Goal: Task Accomplishment & Management: Complete application form

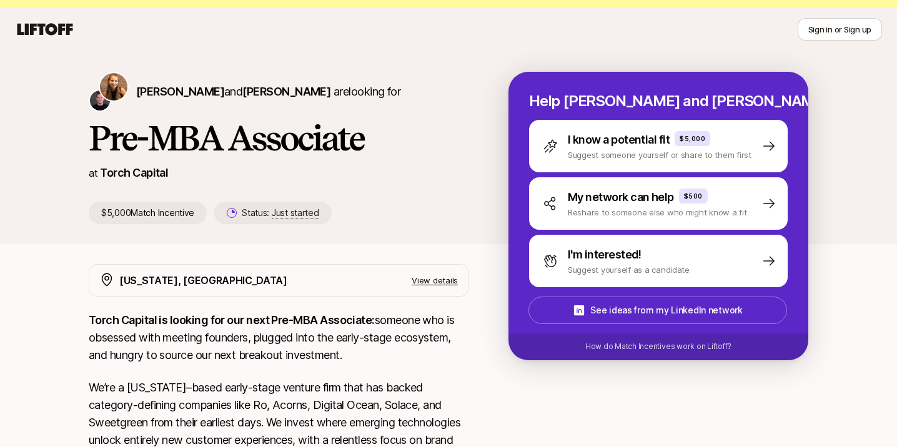
scroll to position [26, 0]
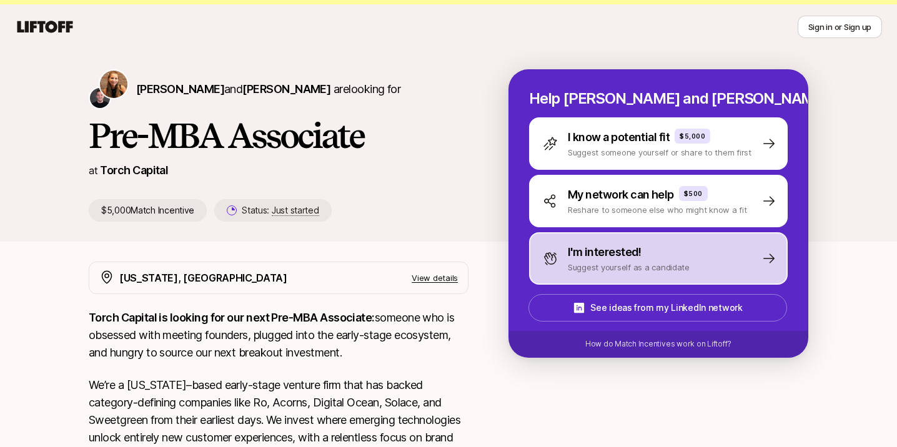
click at [662, 256] on div "I'm interested!" at bounding box center [629, 251] width 122 height 17
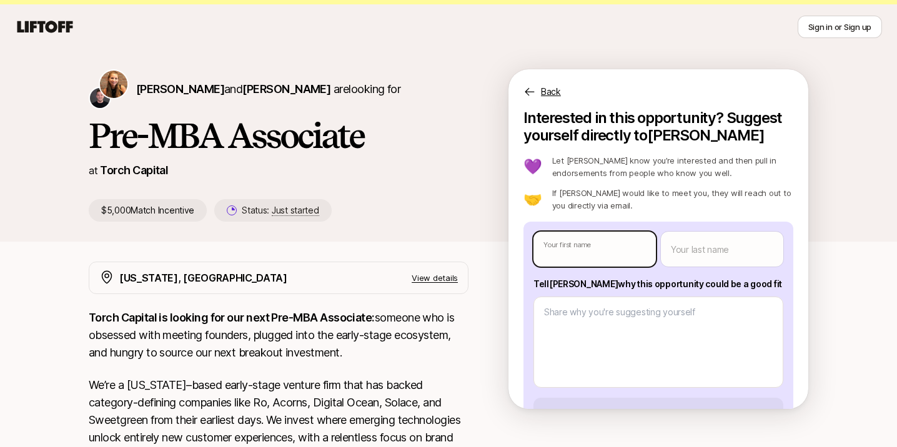
type textarea "x"
click at [611, 248] on body "New to Liftoff? See how it works Sign in or Sign up Sign in or Sign up [PERSON_…" at bounding box center [448, 197] width 897 height 447
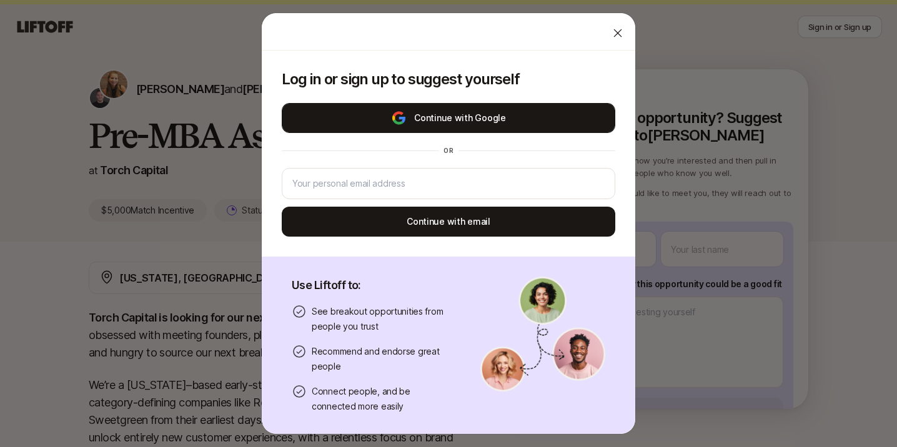
click at [518, 104] on button "Continue with Google" at bounding box center [448, 118] width 333 height 30
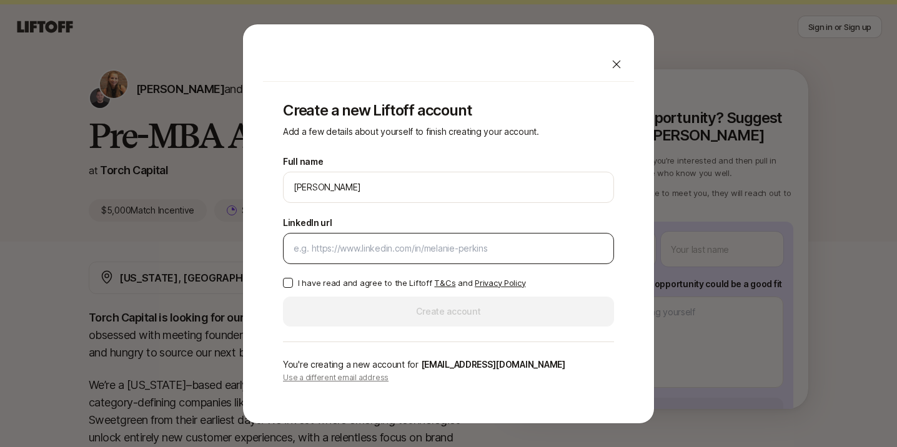
click at [430, 250] on input "LinkedIn url" at bounding box center [448, 248] width 310 height 15
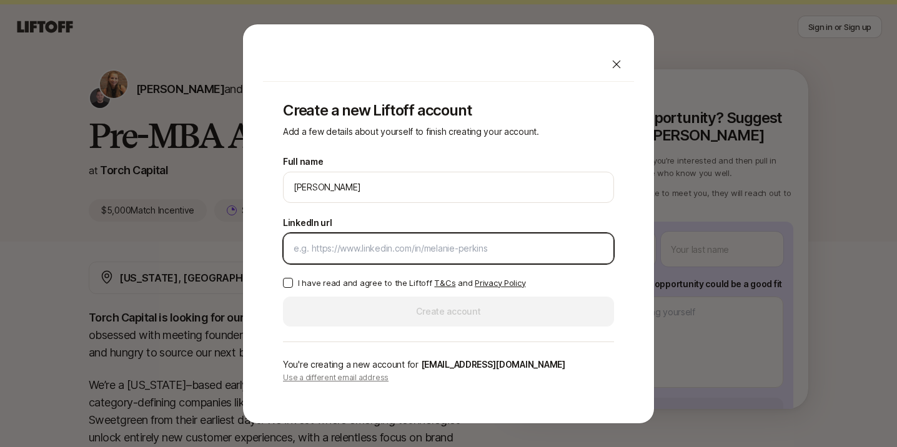
paste input "[URL][DOMAIN_NAME][PERSON_NAME]"
type input "[URL][DOMAIN_NAME][PERSON_NAME]"
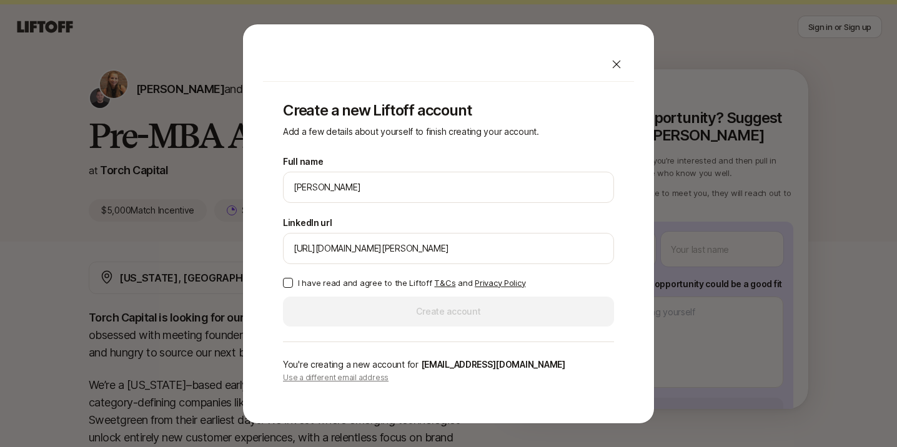
click at [345, 281] on p "I have read and agree to the Liftoff T&Cs and Privacy Policy" at bounding box center [411, 283] width 227 height 12
click at [293, 281] on button "I have read and agree to the Liftoff T&Cs and Privacy Policy" at bounding box center [288, 283] width 10 height 10
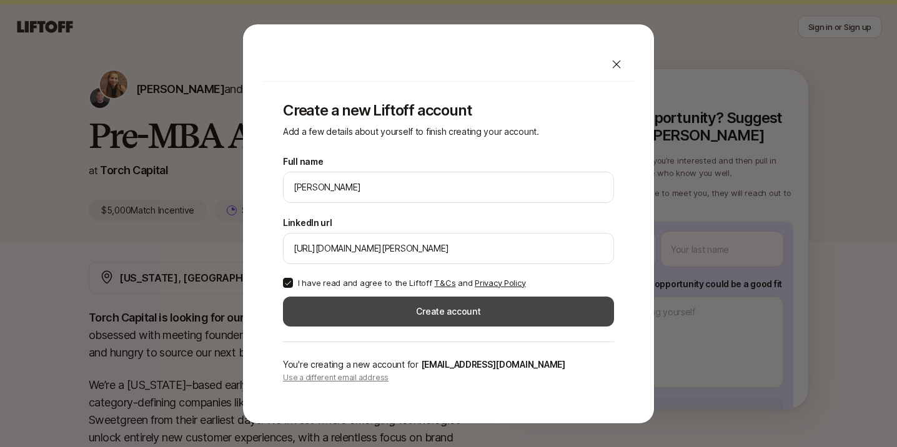
click at [402, 322] on button "Create account" at bounding box center [448, 312] width 331 height 30
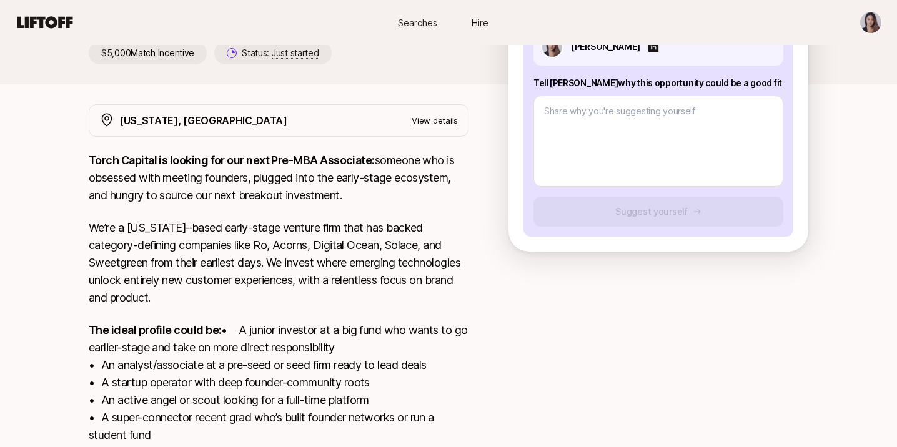
scroll to position [174, 0]
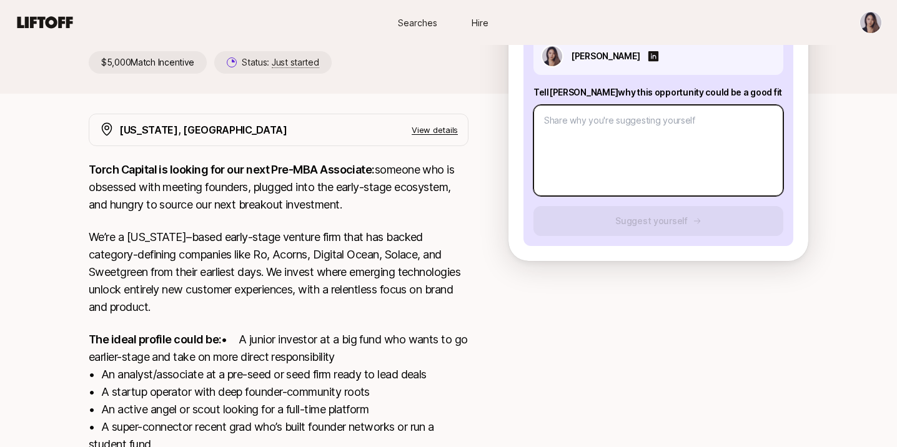
click at [622, 114] on textarea at bounding box center [658, 150] width 250 height 91
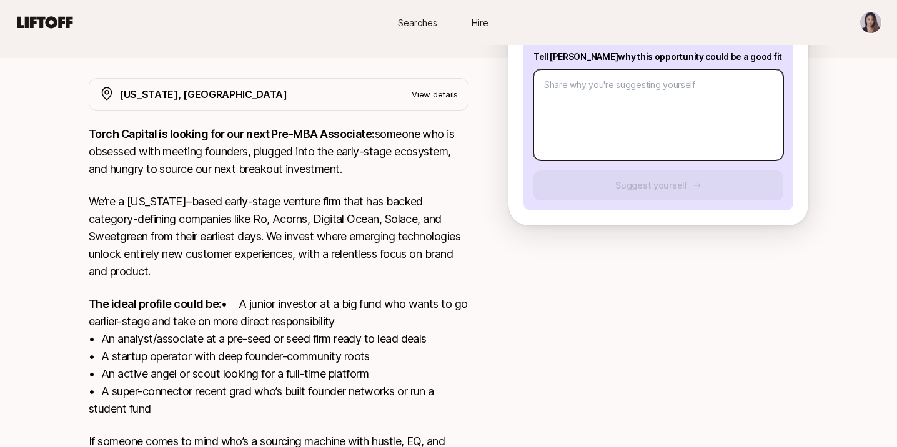
scroll to position [209, 0]
type textarea "x"
type textarea "I"
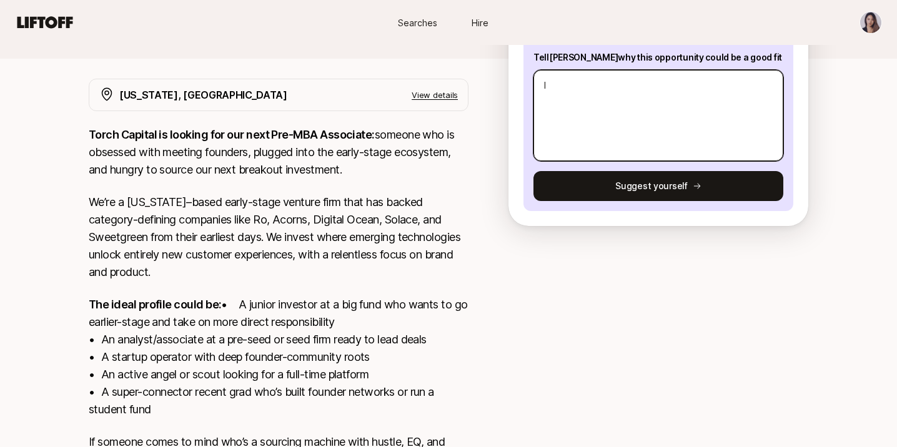
type textarea "x"
type textarea "I a"
type textarea "x"
type textarea "I a m"
type textarea "x"
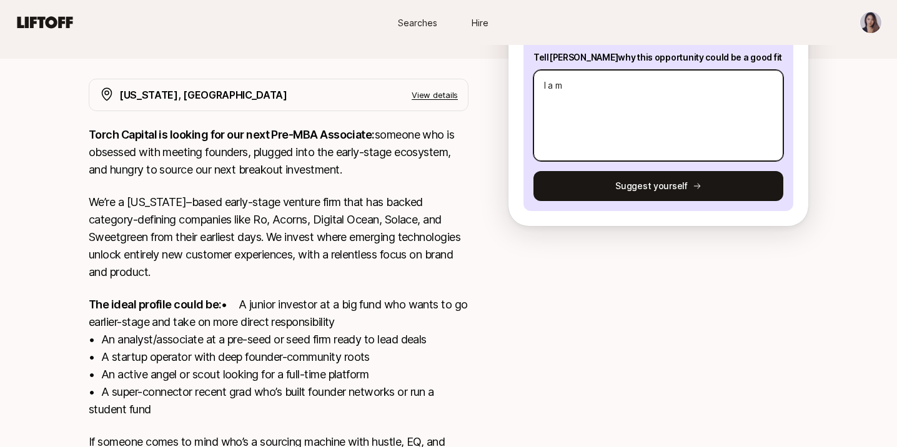
type textarea "Iam"
type textarea "x"
type textarea "Ia"
type textarea "x"
type textarea "I"
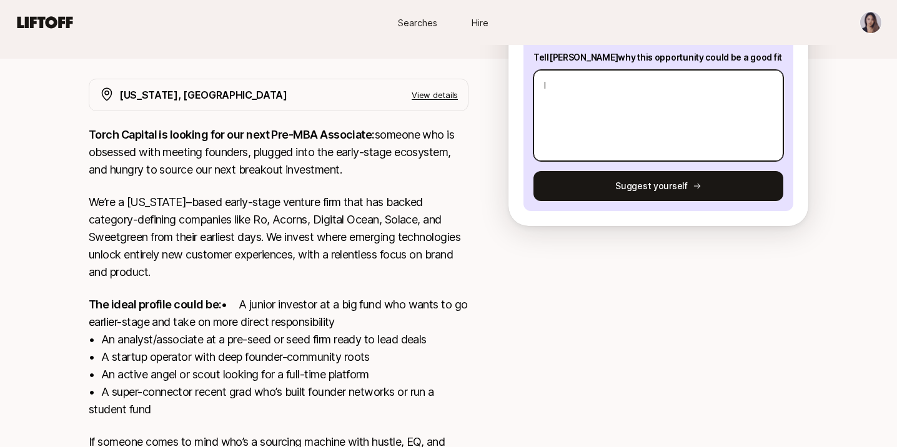
type textarea "x"
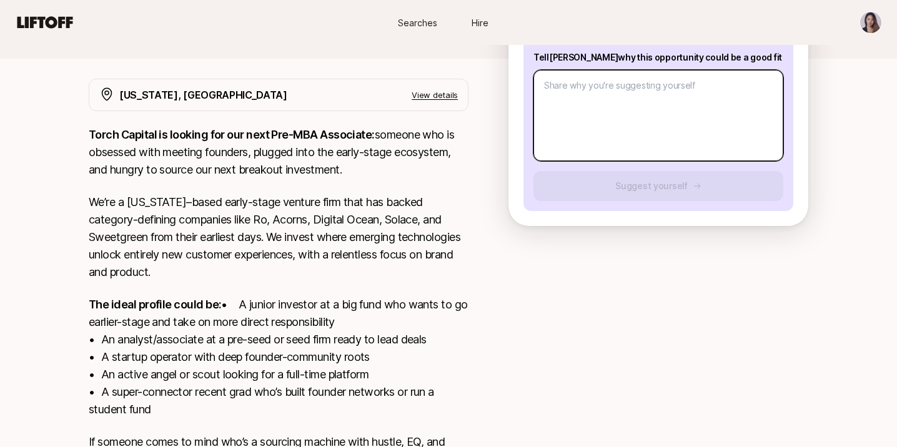
type textarea "x"
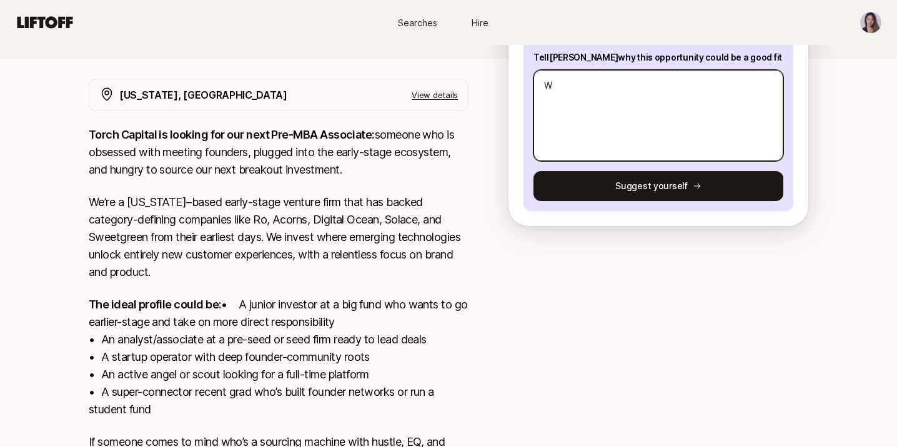
type textarea "Wi"
type textarea "x"
type textarea "Wit"
type textarea "x"
type textarea "With"
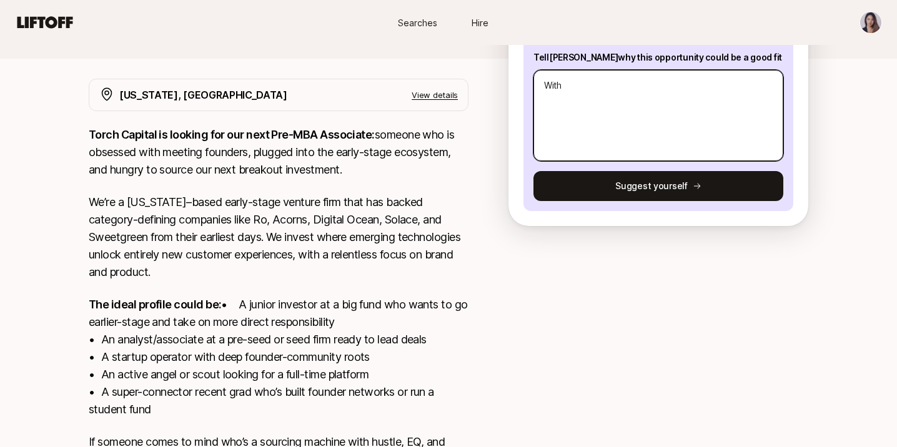
type textarea "x"
type textarea "With a"
type textarea "x"
type textarea "With a"
type textarea "x"
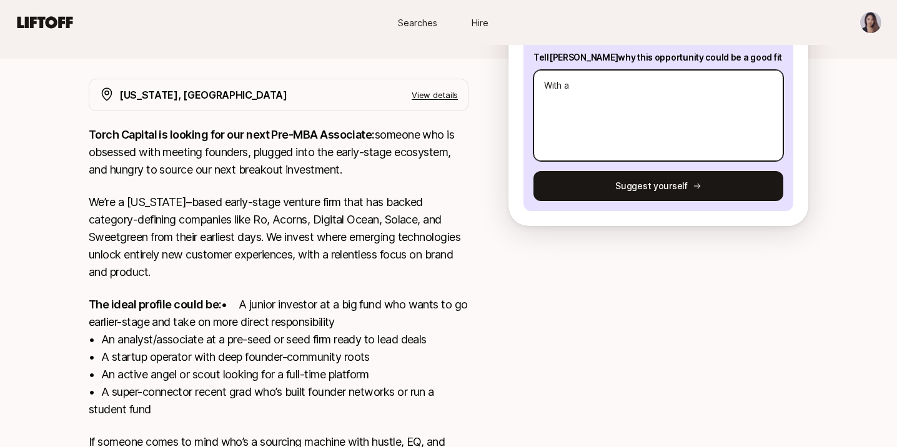
type textarea "With a F"
type textarea "x"
type textarea "With a Fa"
type textarea "x"
type textarea "With a Fam"
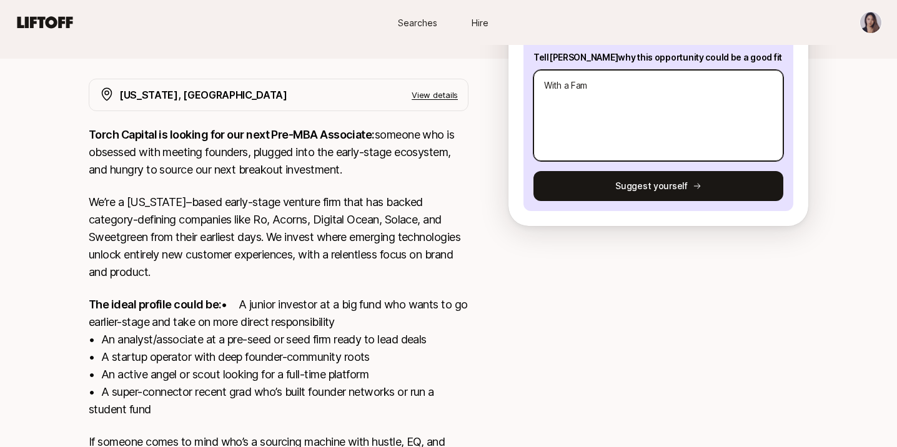
type textarea "x"
type textarea "With a Fami"
type textarea "x"
type textarea "With a Famil"
type textarea "x"
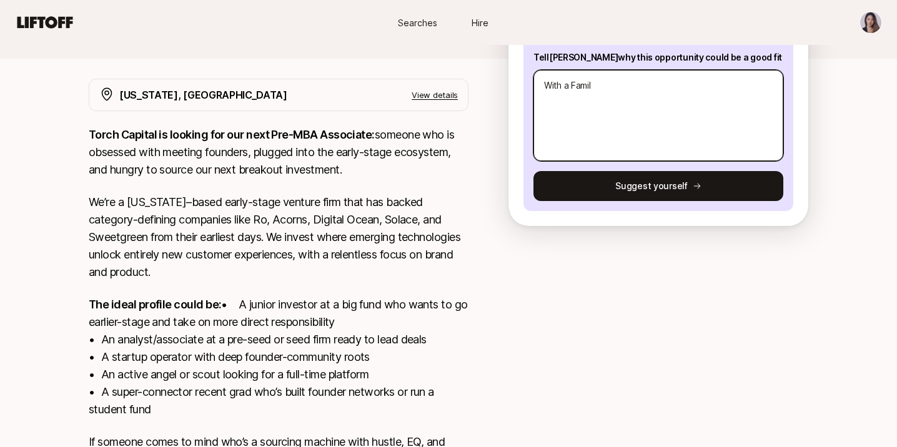
type textarea "With a Family"
type textarea "x"
type textarea "With a Family"
type textarea "x"
type textarea "With a Family o"
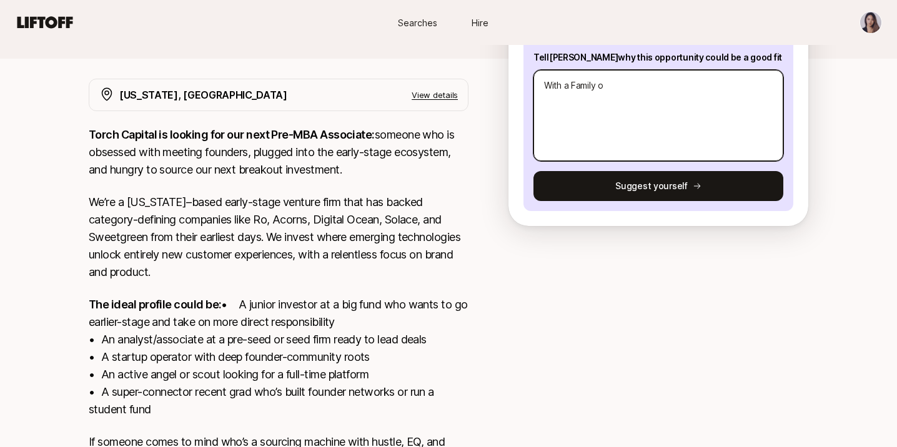
type textarea "x"
type textarea "With a Family of"
type textarea "x"
type textarea "With a Family off"
type textarea "x"
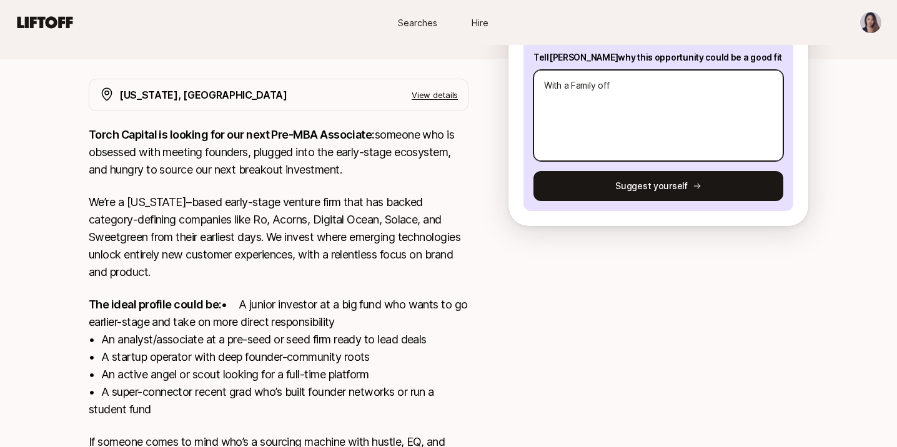
type textarea "With a Family offi"
type textarea "x"
type textarea "With a Family offic"
type textarea "x"
type textarea "With a Family office"
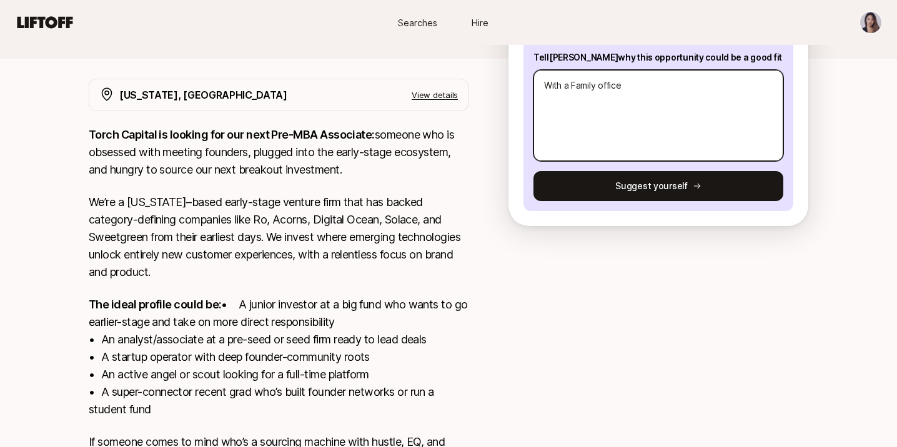
type textarea "x"
type textarea "With a Family office"
type textarea "x"
type textarea "With a Family office i"
type textarea "x"
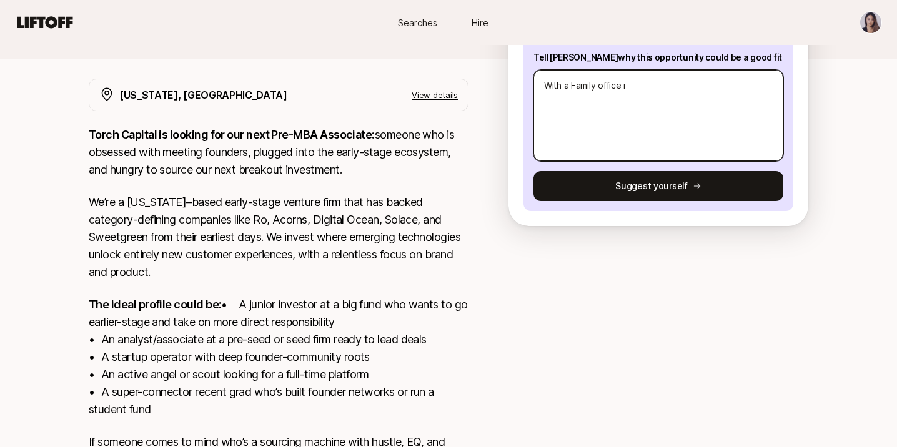
type textarea "With a Family office in"
type textarea "x"
type textarea "With a Family office inve"
type textarea "x"
type textarea "With a Family office inves"
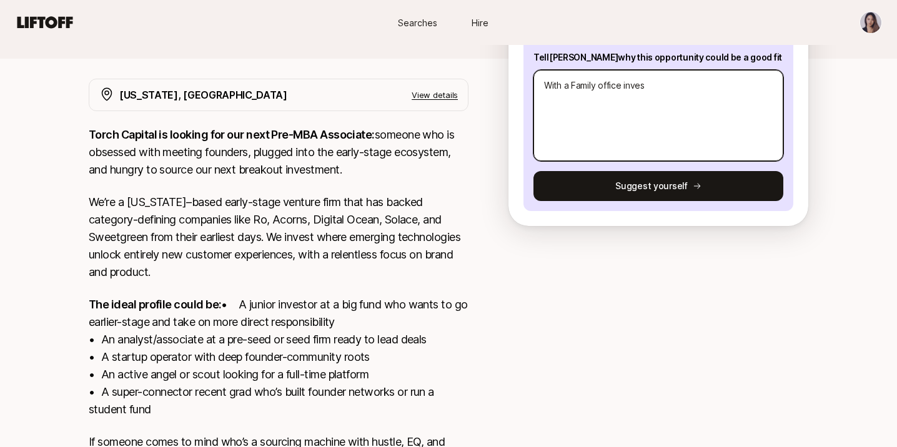
type textarea "x"
type textarea "With a Family office invest"
type textarea "x"
type textarea "With a Family office investo"
type textarea "x"
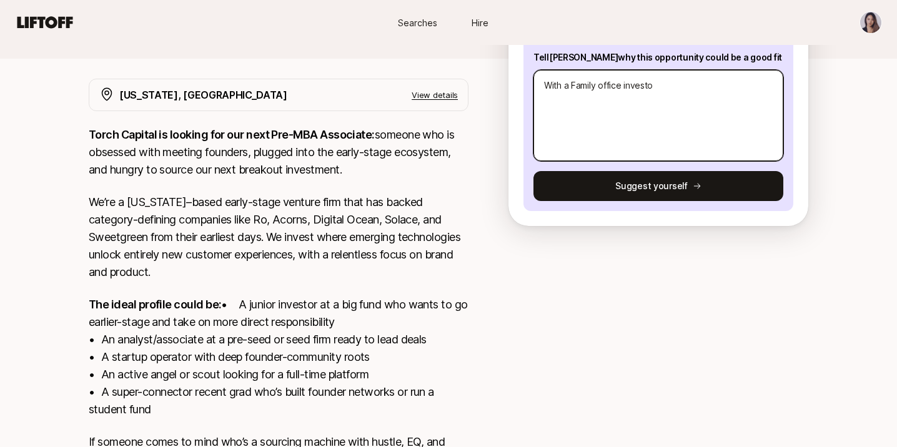
type textarea "With a Family office investor"
type textarea "x"
type textarea "With a Family office investor"
type textarea "x"
type textarea "With a Family office investor a"
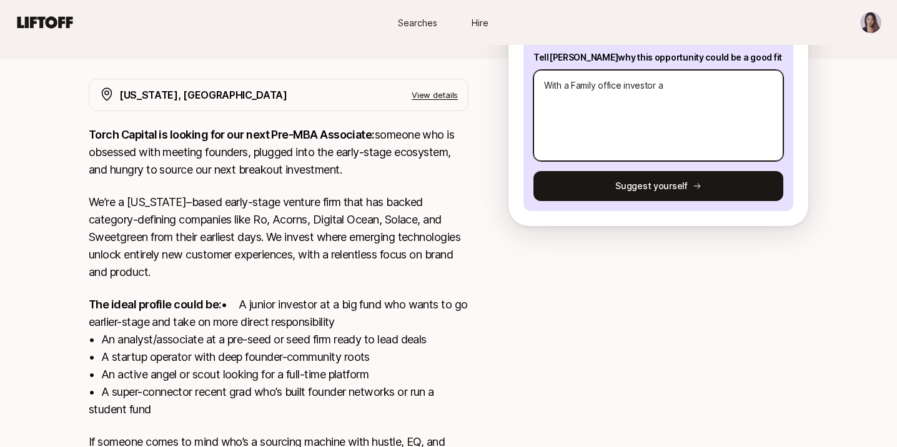
type textarea "x"
type textarea "With a Family office investor an"
type textarea "x"
type textarea "With a Family office investor and"
type textarea "x"
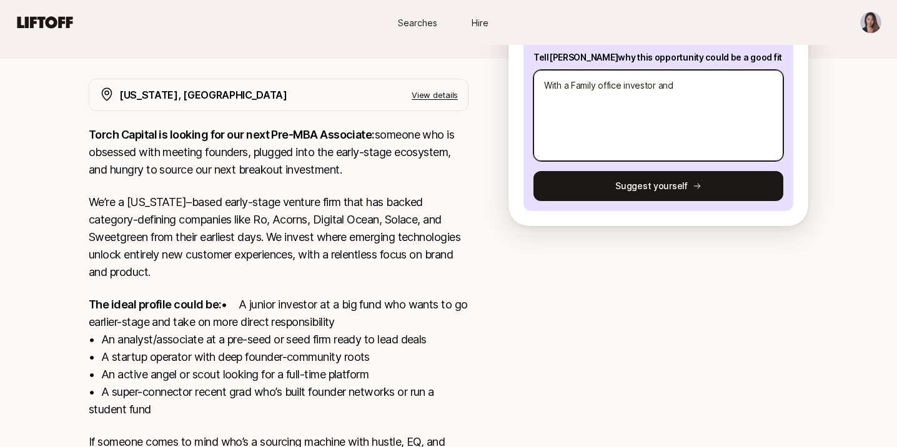
type textarea "With a Family office investor and"
type textarea "x"
type textarea "With a Family office investor and f"
type textarea "x"
type textarea "With a Family office investor and"
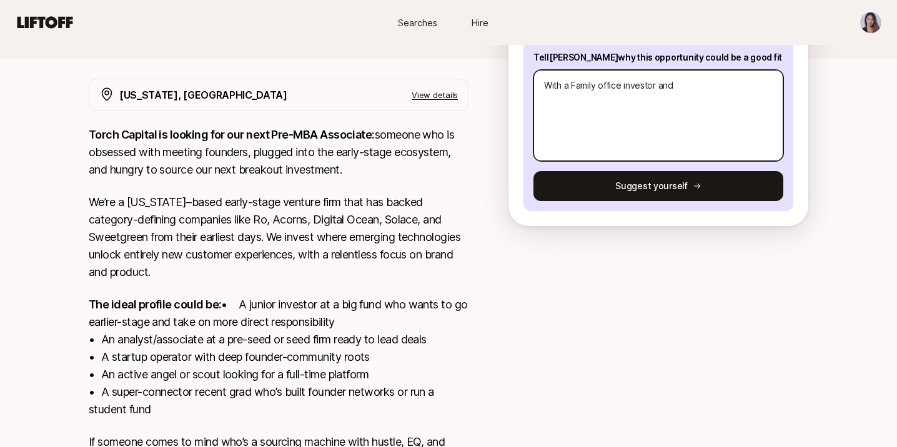
type textarea "x"
type textarea "With a Family office investor and f"
type textarea "x"
type textarea "With a Family office investor and fa"
type textarea "x"
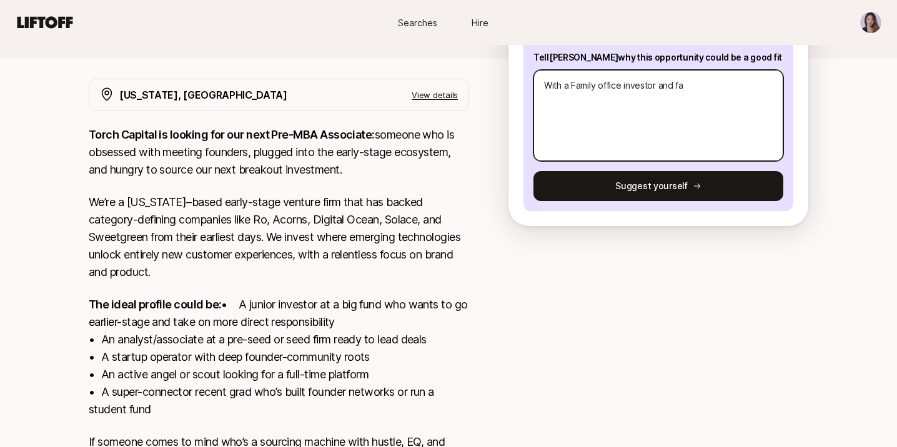
type textarea "With a Family office investor and fam"
type textarea "x"
type textarea "With a Family office investor and fami"
type textarea "x"
type textarea "With a Family office investor and famil"
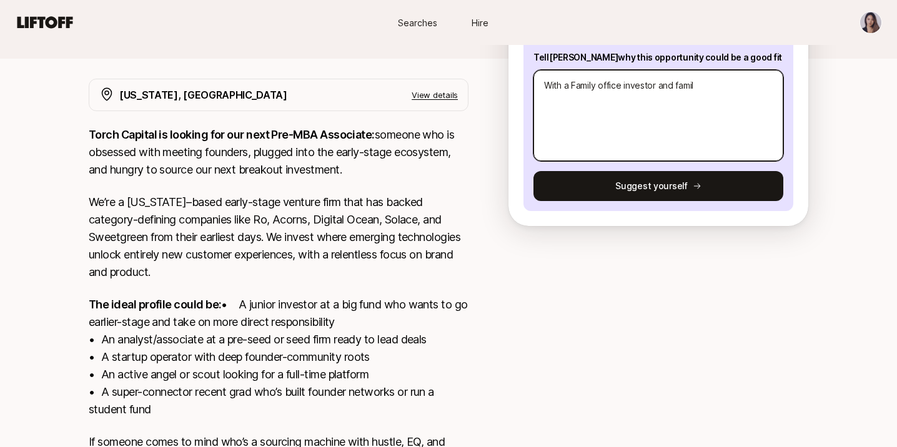
type textarea "x"
type textarea "With a Family office investor and family"
type textarea "x"
type textarea "With a Family office investor and family"
type textarea "x"
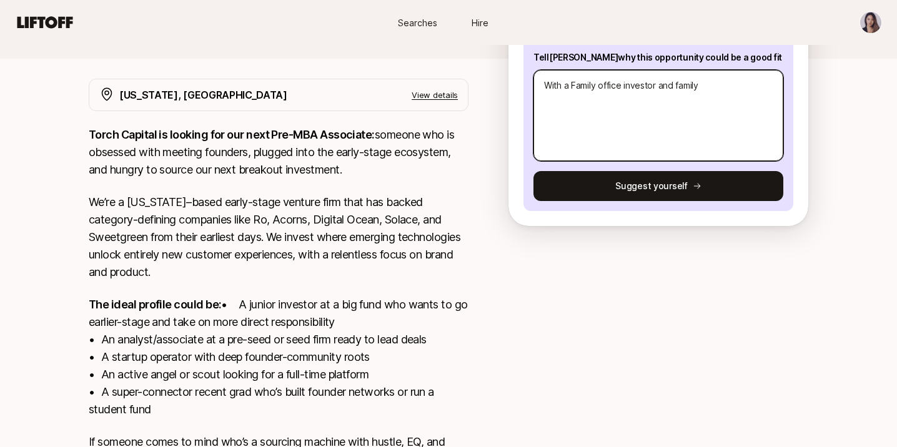
type textarea "With a Family office investor and family o"
type textarea "x"
type textarea "With a Family office investor and family of"
type textarea "x"
type textarea "With a Family office investor and family off"
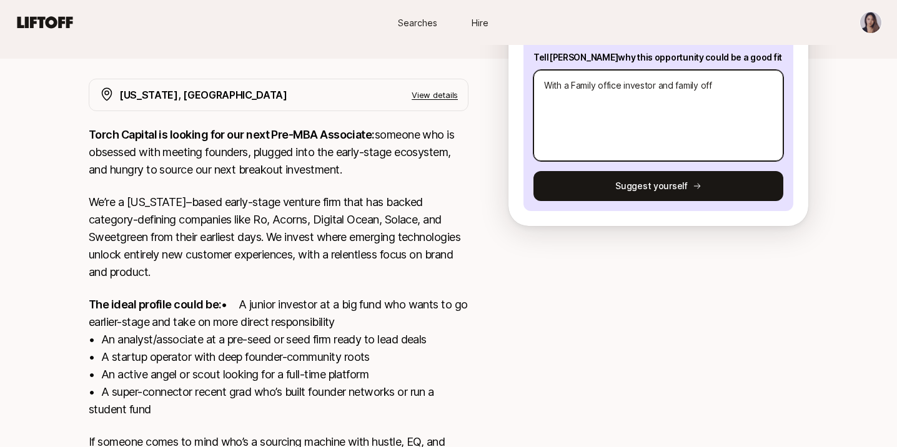
type textarea "x"
type textarea "With a Family office investor and family offi"
type textarea "x"
type textarea "With a Family office investor and family offic"
type textarea "x"
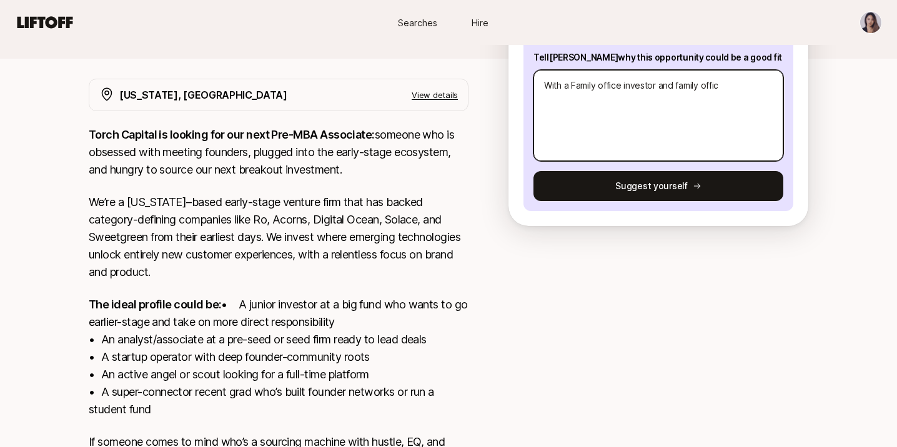
type textarea "With a Family office investor and family office"
type textarea "x"
type textarea "With a Family office investor and family office"
type textarea "x"
type textarea "With a Family office investor and family office c"
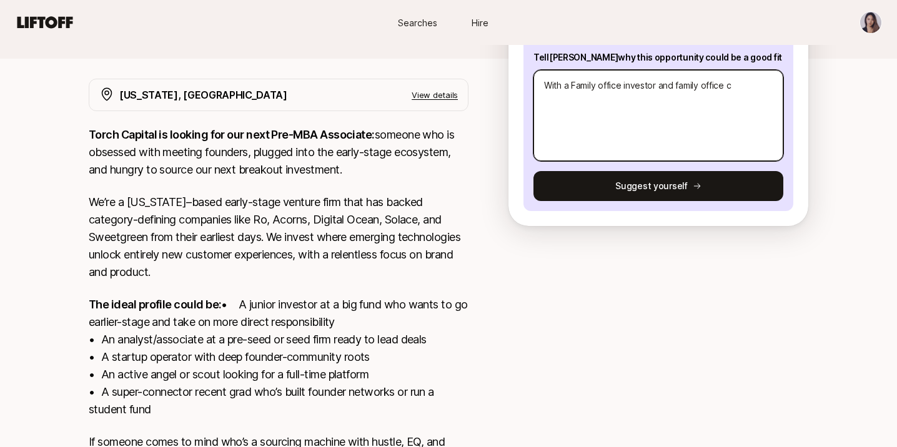
type textarea "x"
type textarea "With a Family office investor and family office co"
type textarea "x"
type textarea "With a Family office investor and family office com"
type textarea "x"
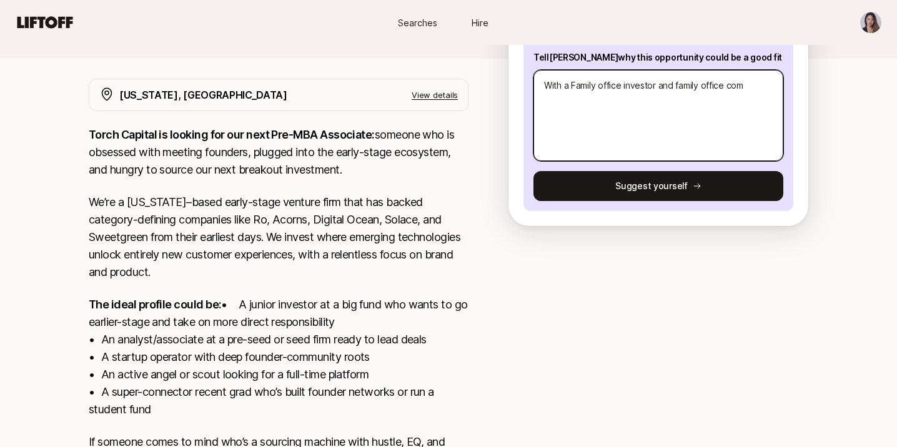
type textarea "With a Family office investor and family office comm"
type textarea "x"
type textarea "With a Family office investor and family office commu"
type textarea "x"
type textarea "With a Family office investor and family office commun"
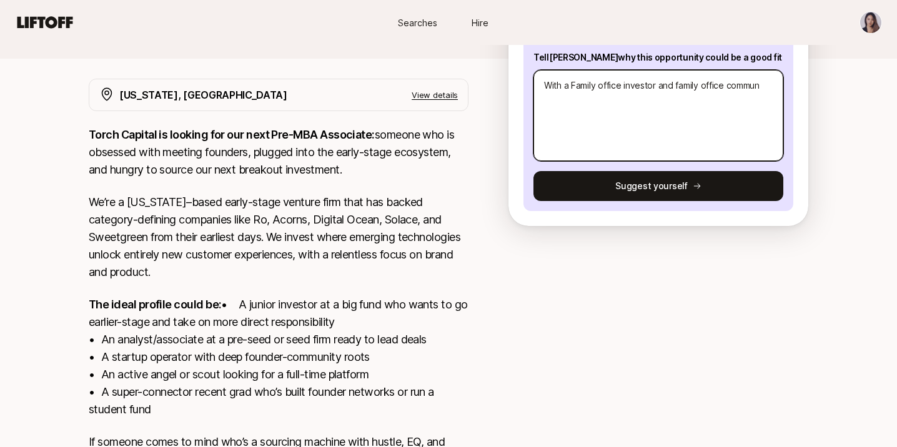
type textarea "x"
type textarea "With a Family office investor and family office communi"
type textarea "x"
type textarea "With a Family office investor and family office community"
type textarea "x"
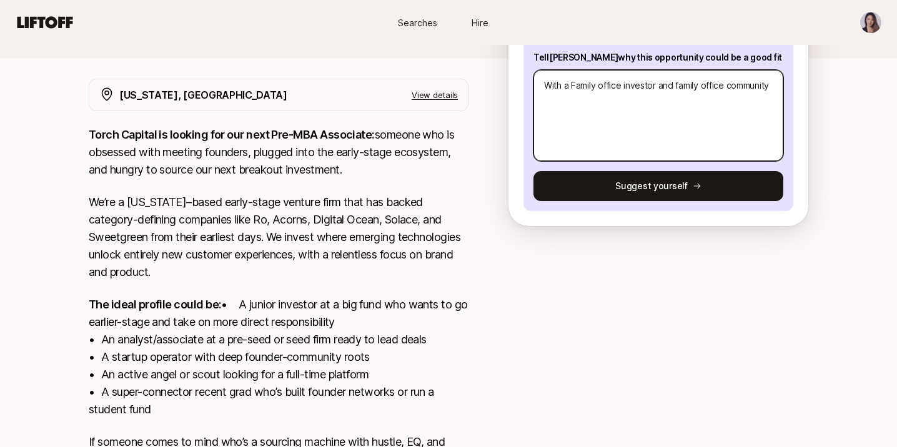
type textarea "With a Family office investor and family office community"
click at [656, 85] on textarea "With a Family office investor and family office community" at bounding box center [658, 115] width 250 height 91
type textarea "x"
type textarea "With a Family office investor and family office community"
type textarea "x"
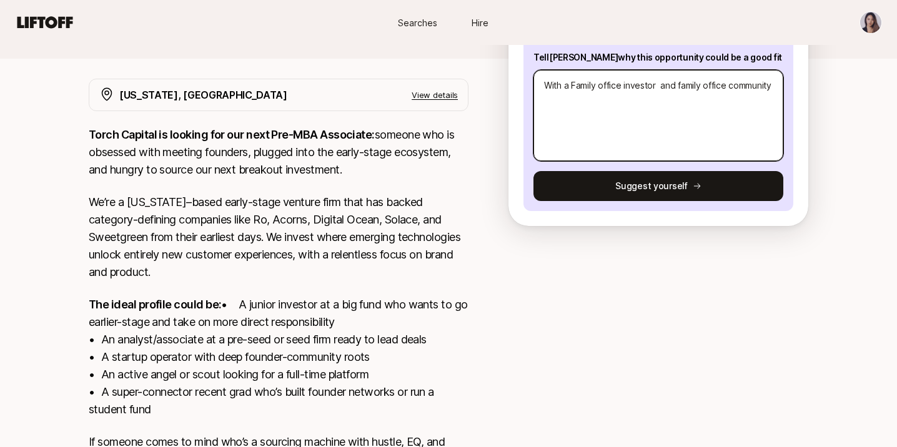
type textarea "With a Family office investor w and family office community"
type textarea "x"
type textarea "With a Family office investor wh and family office community"
type textarea "x"
type textarea "With a Family office investor who and family office community"
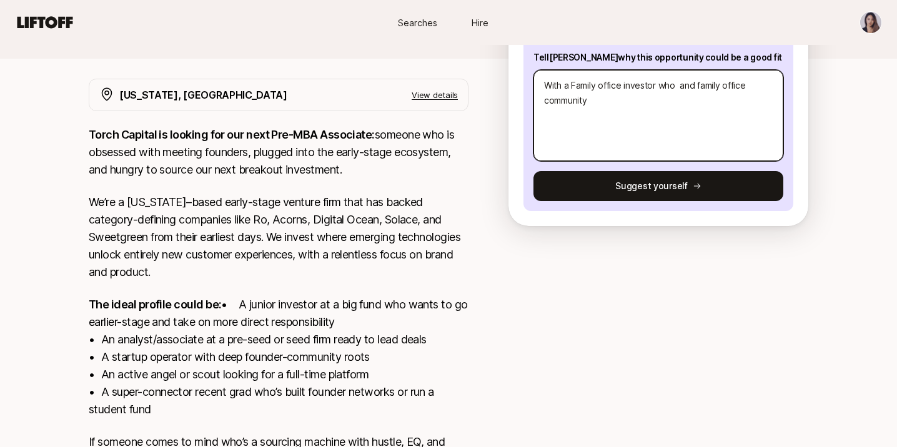
type textarea "x"
type textarea "With a Family office investor who i and family office community"
type textarea "x"
type textarea "With a Family office investor who and family office community"
type textarea "x"
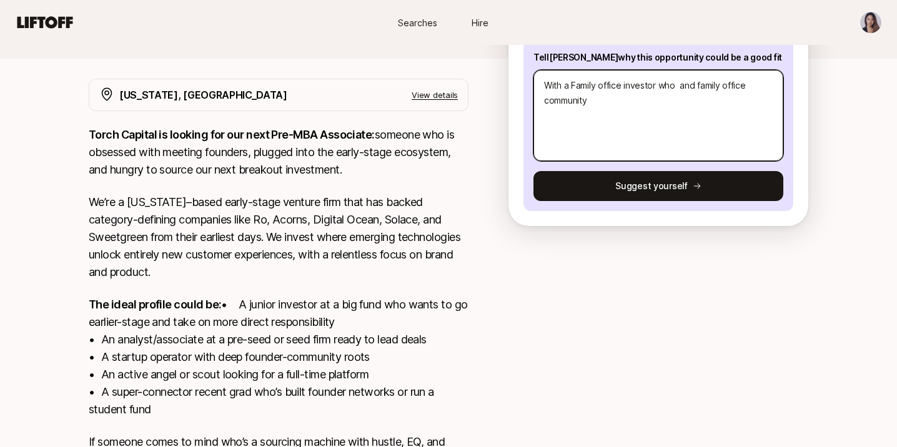
type textarea "With a Family office investor who b and family office community"
type textarea "x"
type textarea "With a Family office investor who bo and family office community"
type textarea "x"
type textarea "With a Family office investor who bot and family office community"
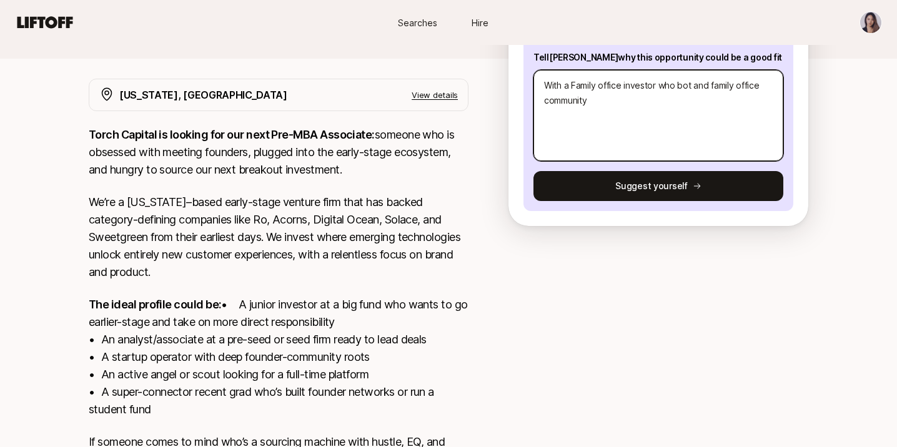
type textarea "x"
type textarea "With a Family office investor who both and family office community"
type textarea "x"
type textarea "With a Family office investor who both and family office community"
type textarea "x"
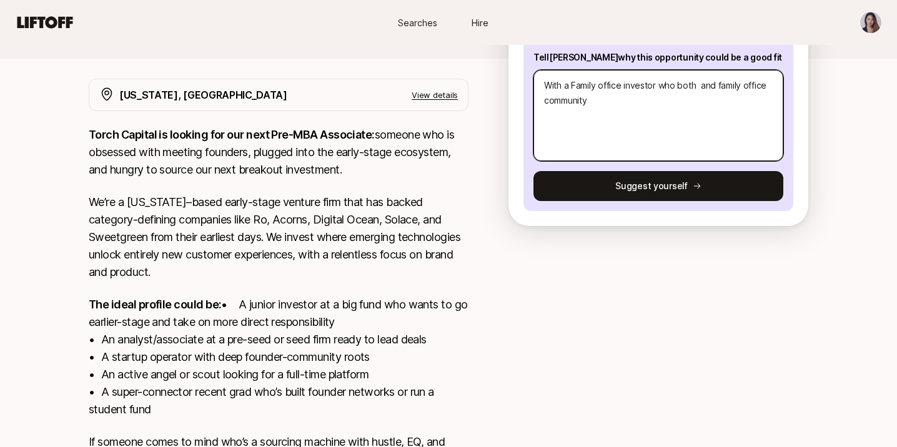
type textarea "With a Family office investor who both i and family office community"
type textarea "x"
type textarea "With a Family office investor who both in and family office community"
type textarea "x"
type textarea "With a Family office investor who both inv and family office community"
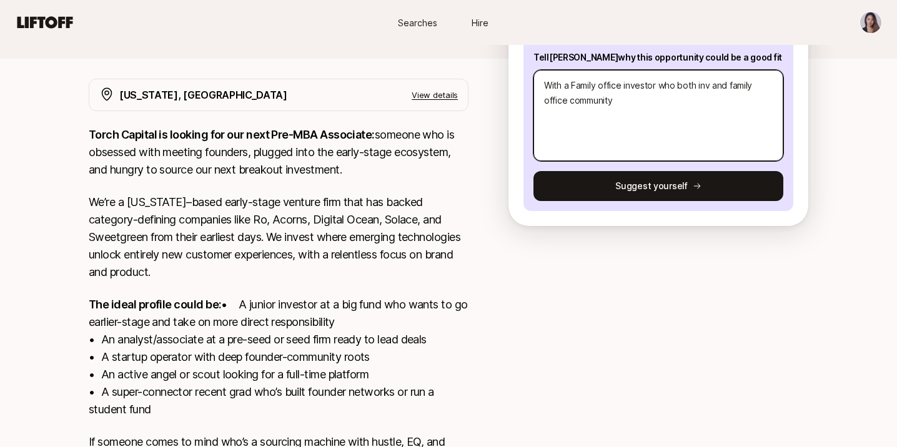
type textarea "x"
type textarea "With a Family office investor who both inve and family office community"
type textarea "x"
type textarea "With a Family office investor who both inves and family office community"
type textarea "x"
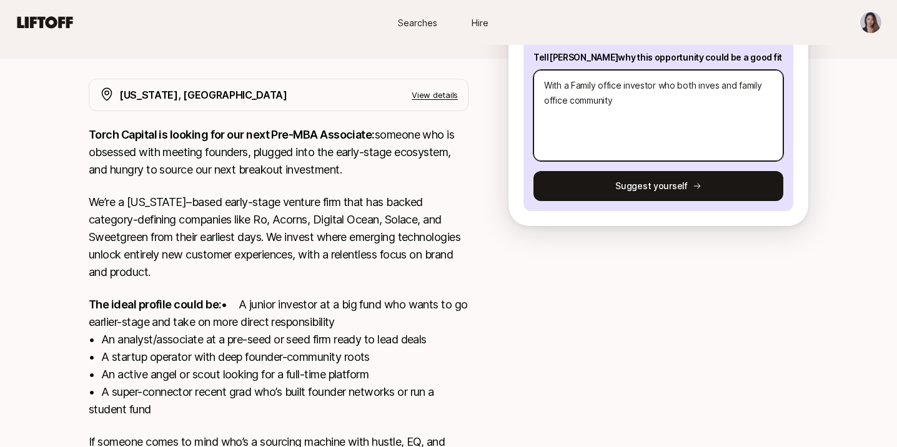
type textarea "With a Family office investor who both invest and family office community"
type textarea "x"
type textarea "With a Family office investor who both investe and family office community"
type textarea "x"
type textarea "With a Family office investor who both invested and family office community"
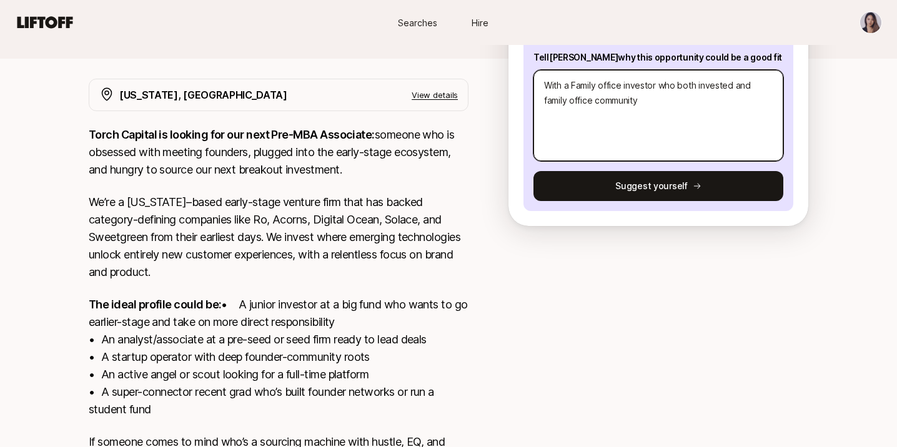
type textarea "x"
type textarea "With a Family office investor who both invested and family office community"
type textarea "x"
type textarea "With a Family office investor who both invested i and family office community"
type textarea "x"
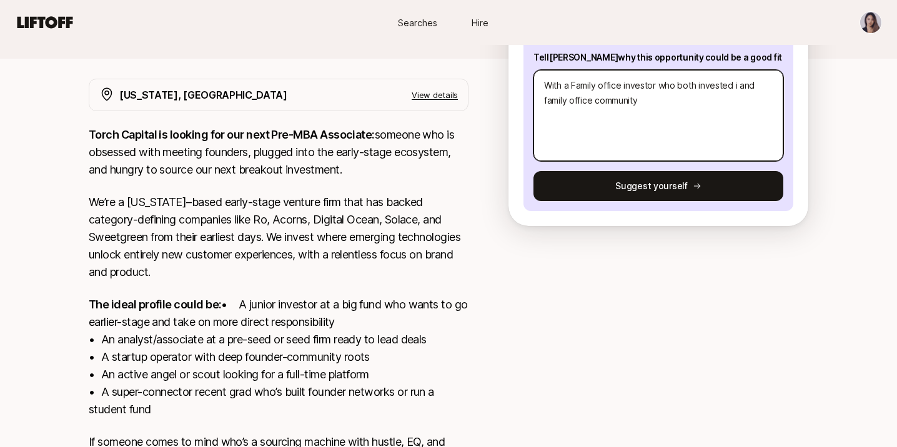
type textarea "With a Family office investor who both invested in and family office community"
type textarea "x"
type textarea "With a Family office investor who both invested in and family office community"
type textarea "x"
type textarea "With a Family office investor who both invested in L and family office community"
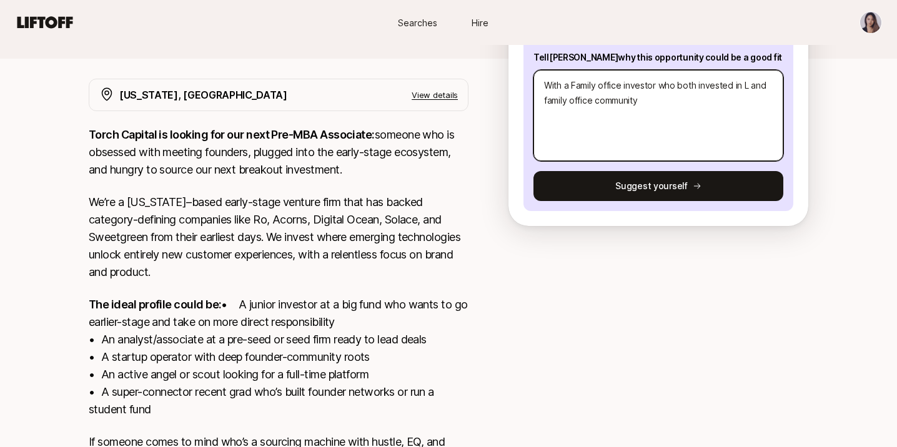
type textarea "x"
type textarea "With a Family office investor who both invested in and family office community"
type textarea "x"
type textarea "With a Family office investor who both invested in v and family office community"
type textarea "x"
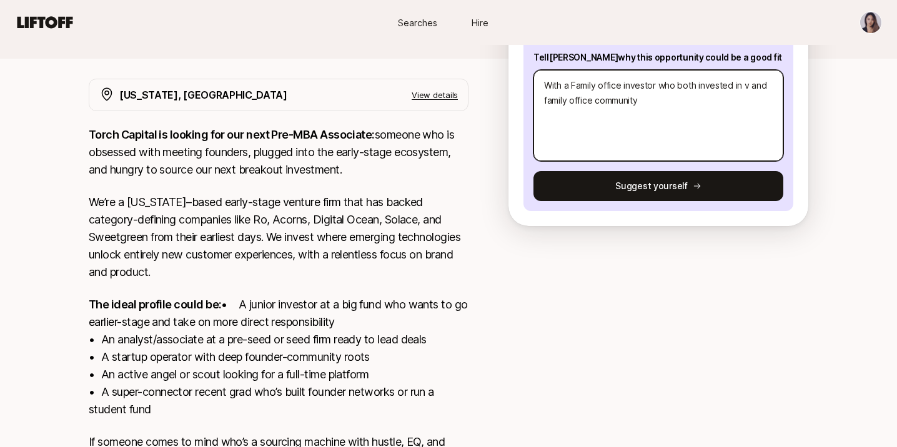
type textarea "With a Family office investor who both invested in ve and family office communi…"
type textarea "x"
type textarea "With a Family office investor who both invested in ven and family office commun…"
type textarea "x"
type textarea "With a Family office investor who both invested in vent and family office commu…"
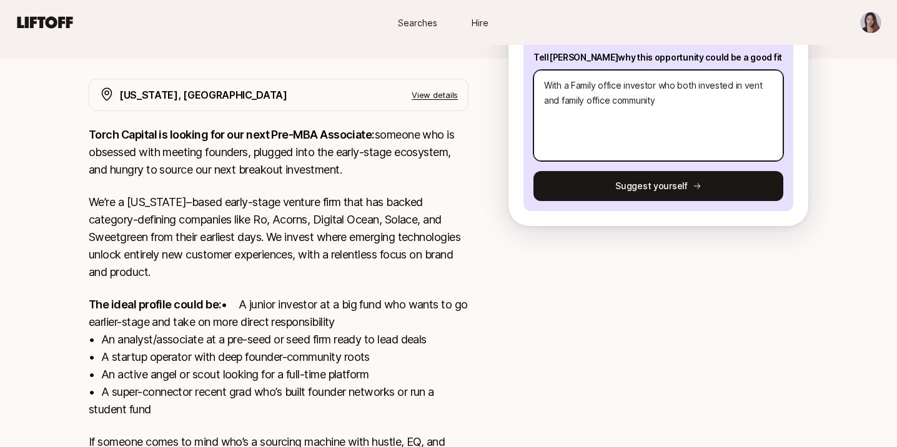
type textarea "x"
type textarea "With a Family office investor who both invested in ventu and family office comm…"
type textarea "x"
type textarea "With a Family office investor who both invested in ventur and family office com…"
type textarea "x"
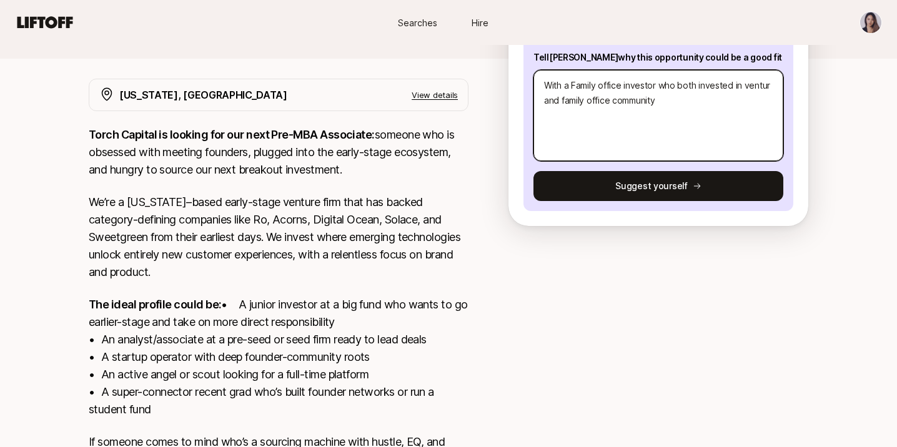
type textarea "With a Family office investor who both invested in venture and family office co…"
type textarea "x"
type textarea "With a Family office investor who both invested in venture and family office co…"
type textarea "x"
type textarea "With a Family office investor who both invested in venture f and family office …"
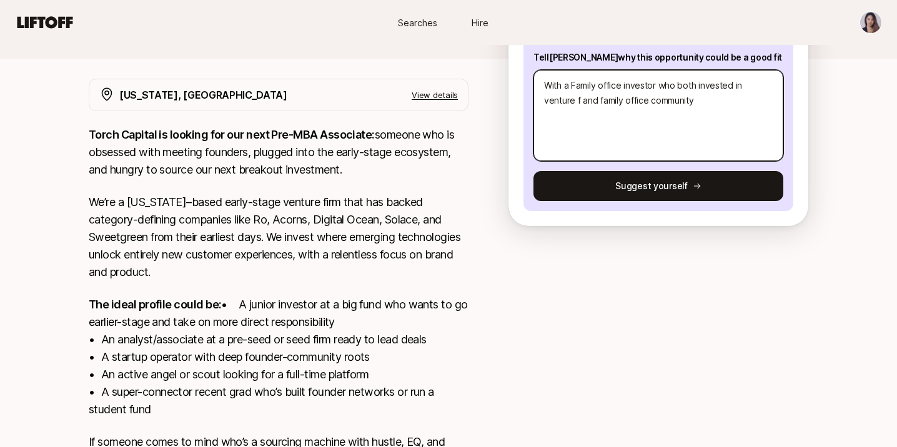
type textarea "x"
type textarea "With a Family office investor who both invested in venture fun and family offic…"
type textarea "x"
type textarea "With a Family office investor who both invested in venture funu and family offi…"
click at [732, 87] on textarea "With a Family office investor who both invested in venture fund and conduct and…" at bounding box center [658, 115] width 250 height 91
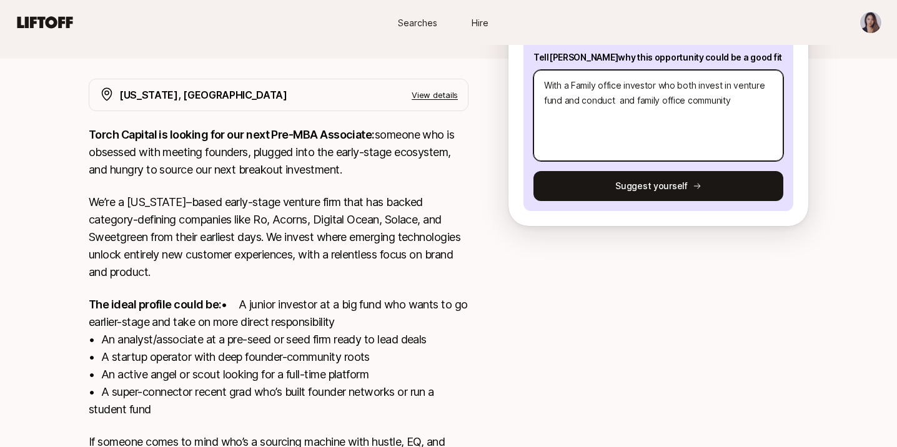
click at [618, 106] on textarea "With a Family office investor who both invest in venture fund and conduct and f…" at bounding box center [658, 115] width 250 height 91
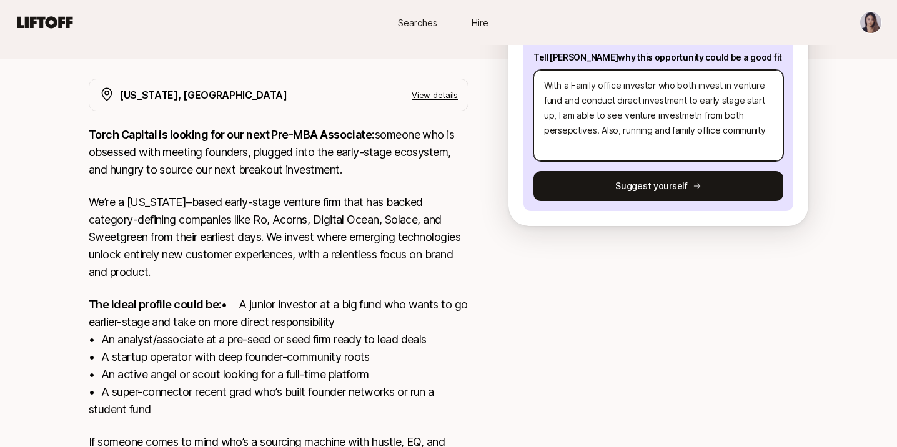
click at [662, 131] on textarea "With a Family office investor who both invest in venture fund and conduct direc…" at bounding box center [658, 115] width 250 height 91
click at [760, 137] on textarea "With a Family office investor who both invest in venture fund and conduct direc…" at bounding box center [658, 115] width 250 height 91
drag, startPoint x: 651, startPoint y: 129, endPoint x: 702, endPoint y: 130, distance: 51.8
click at [702, 130] on textarea "With a Family office investor who both invest in venture fund and conduct direc…" at bounding box center [658, 115] width 250 height 91
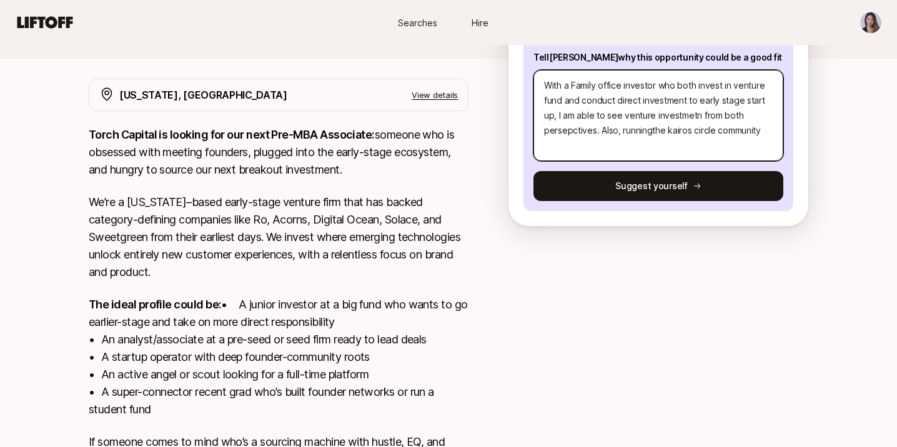
click at [770, 132] on textarea "With a Family office investor who both invest in venture fund and conduct direc…" at bounding box center [658, 115] width 250 height 91
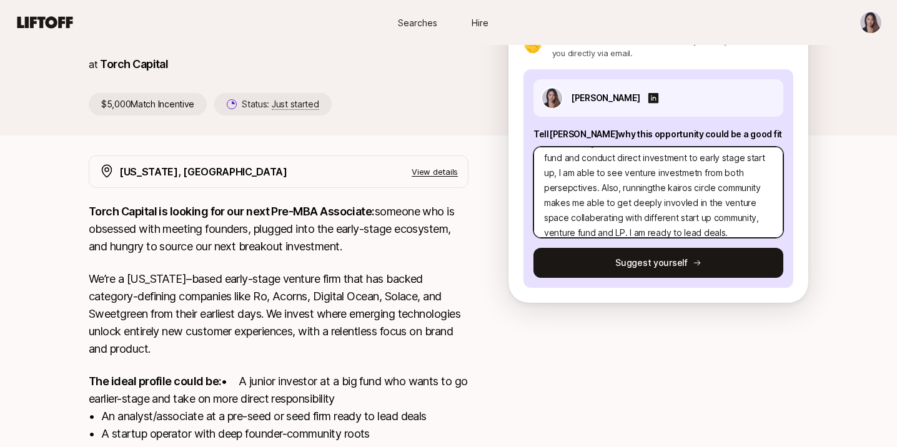
scroll to position [17, 0]
click at [597, 190] on textarea "With a Family office investor who both invest in venture fund and conduct direc…" at bounding box center [658, 192] width 250 height 91
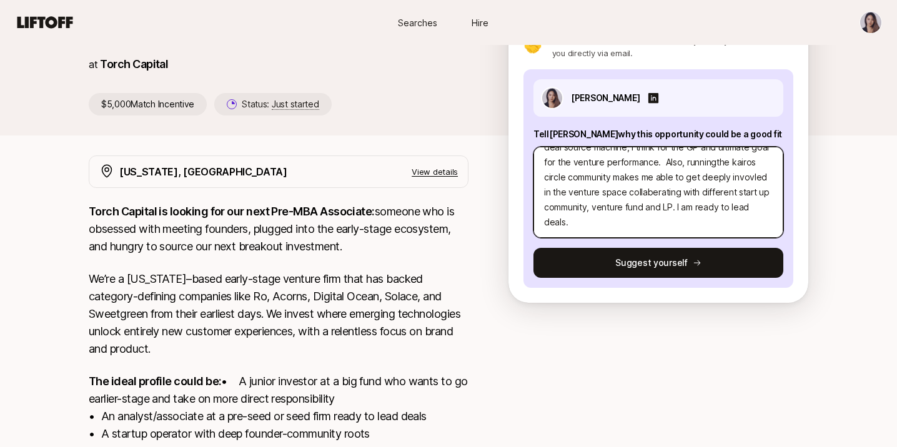
scroll to position [0, 0]
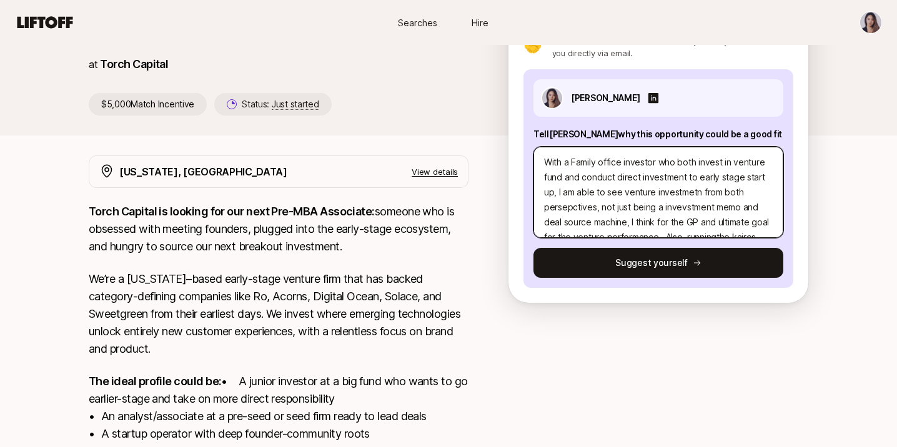
drag, startPoint x: 686, startPoint y: 219, endPoint x: 560, endPoint y: 92, distance: 179.2
click at [560, 92] on div "[PERSON_NAME] [PERSON_NAME] why this opportunity could be a good fit With a Fam…" at bounding box center [658, 178] width 270 height 219
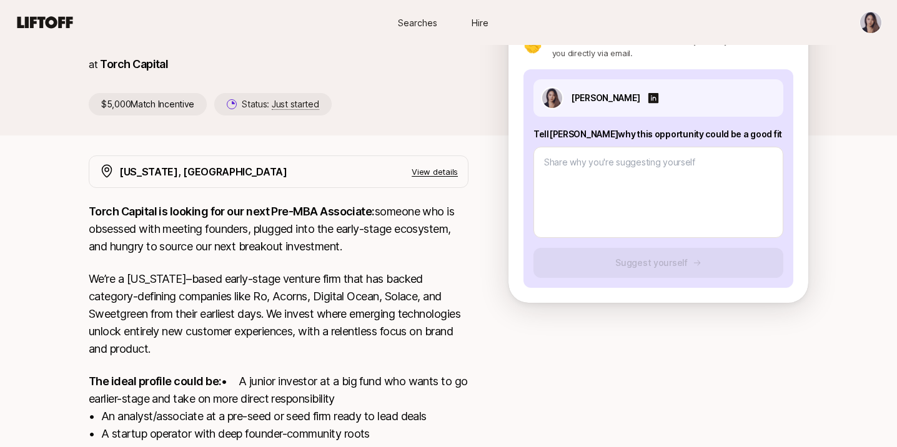
drag, startPoint x: 529, startPoint y: 132, endPoint x: 763, endPoint y: 133, distance: 233.5
click at [763, 133] on div "[PERSON_NAME] [PERSON_NAME] why this opportunity could be a good fit Suggest yo…" at bounding box center [658, 178] width 270 height 219
copy p "Tell [PERSON_NAME] why this opportunity could be a good fit"
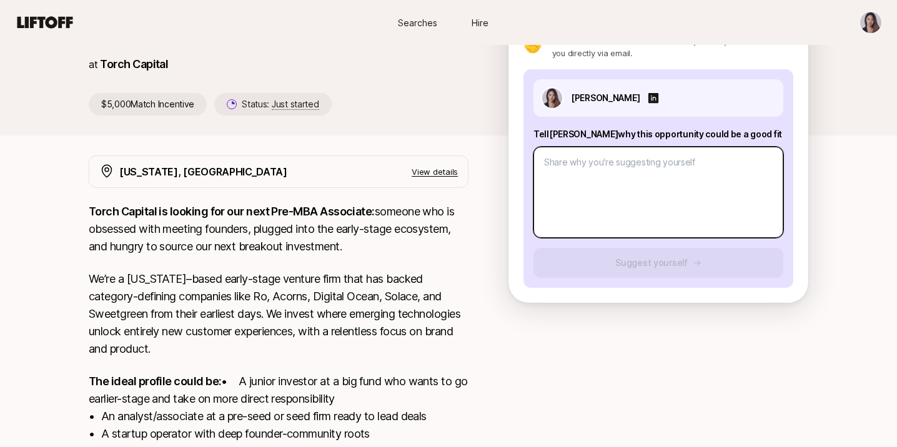
click at [730, 210] on textarea at bounding box center [658, 192] width 250 height 91
paste textarea "I believe this opportunity could be a great fit based on my unique experience. …"
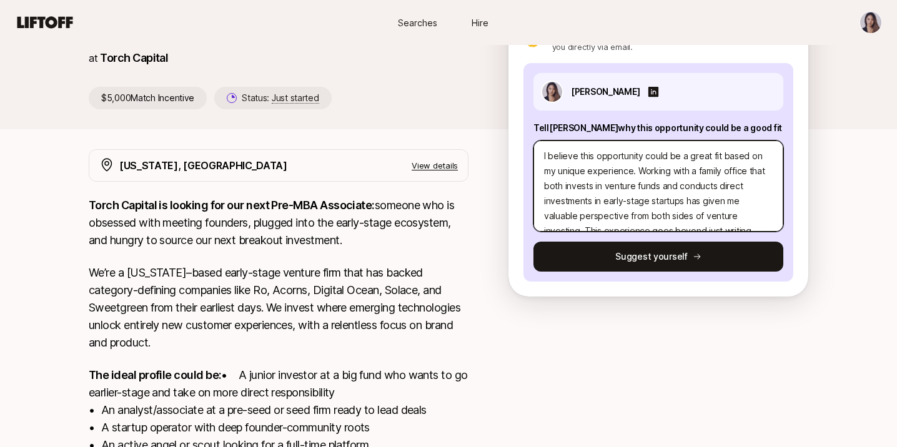
click at [544, 155] on textarea "I believe this opportunity could be a great fit based on my unique experience. …" at bounding box center [658, 185] width 250 height 91
paste textarea "I'm excited about this role because it sits at the intersection of everything I…"
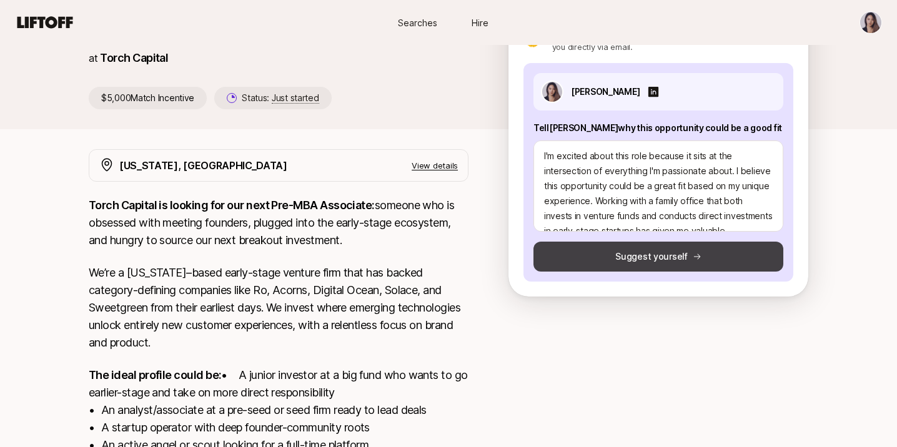
click at [644, 254] on button "Suggest yourself" at bounding box center [658, 257] width 250 height 30
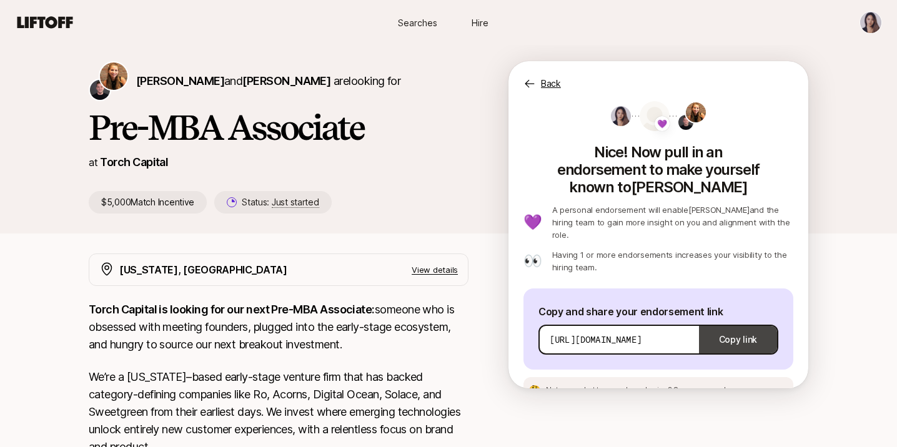
scroll to position [24, 0]
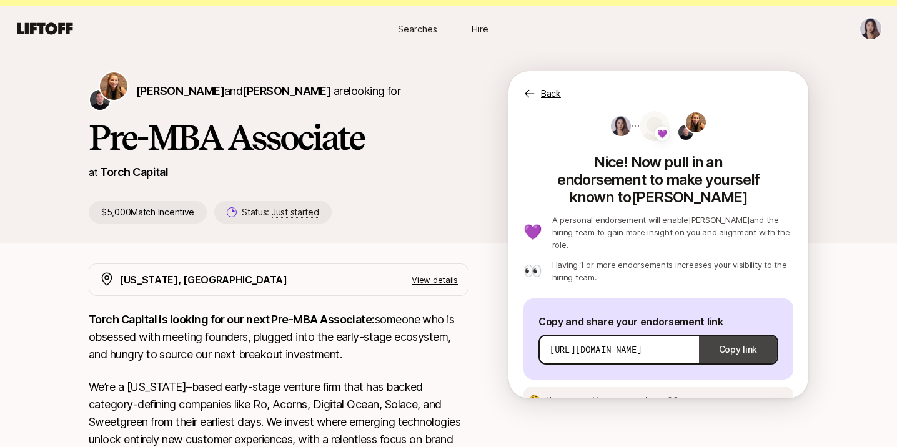
click at [757, 332] on button "Copy link" at bounding box center [738, 349] width 78 height 35
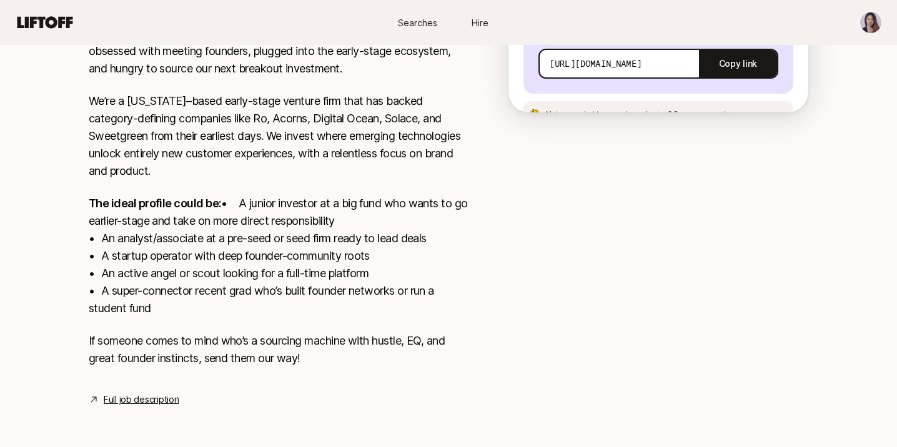
scroll to position [327, 0]
click at [149, 405] on link "Full job description" at bounding box center [141, 399] width 75 height 15
